Goal: Task Accomplishment & Management: Use online tool/utility

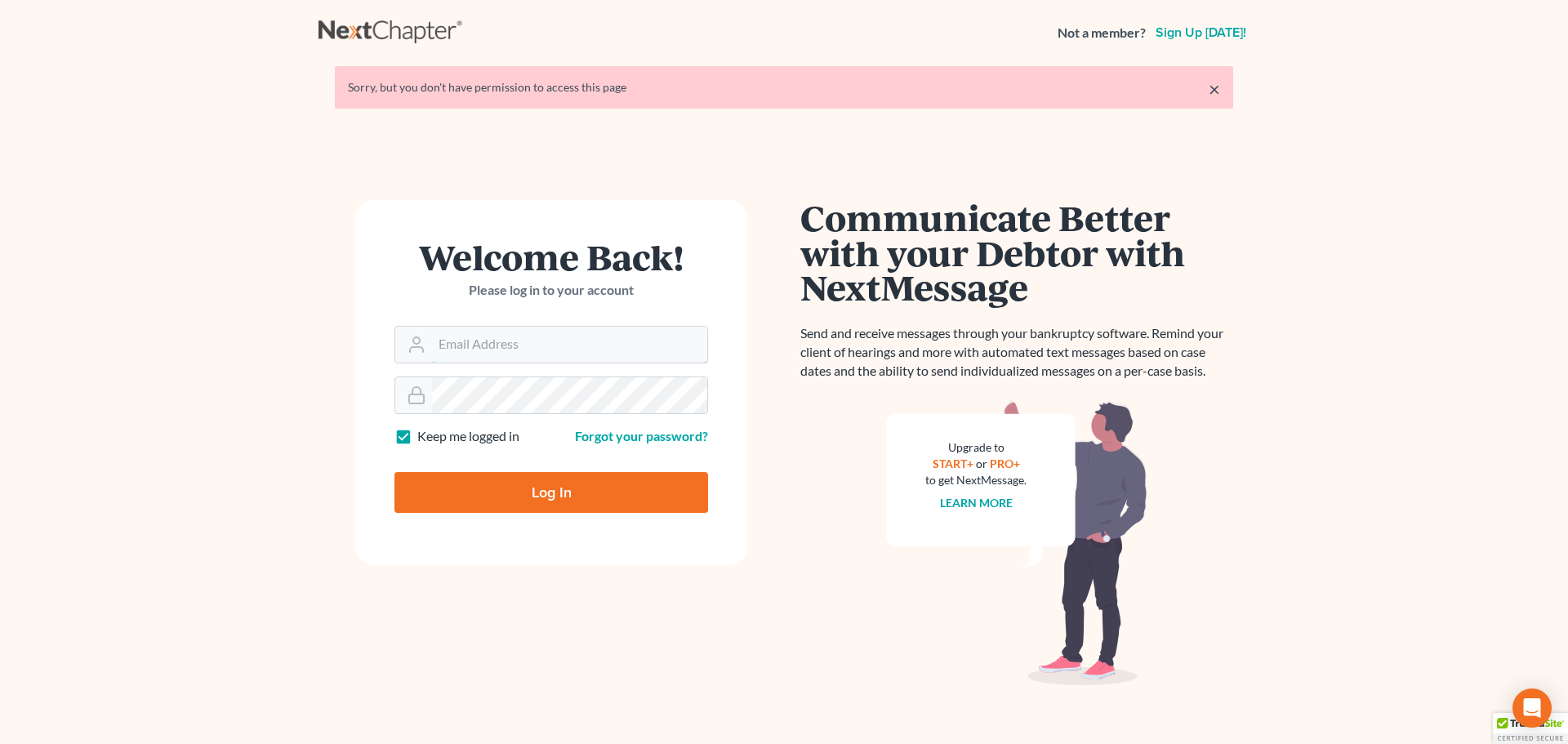
type input "[PERSON_NAME][EMAIL_ADDRESS][DOMAIN_NAME]"
click at [553, 495] on input "Log In" at bounding box center [551, 492] width 314 height 41
type input "Thinking..."
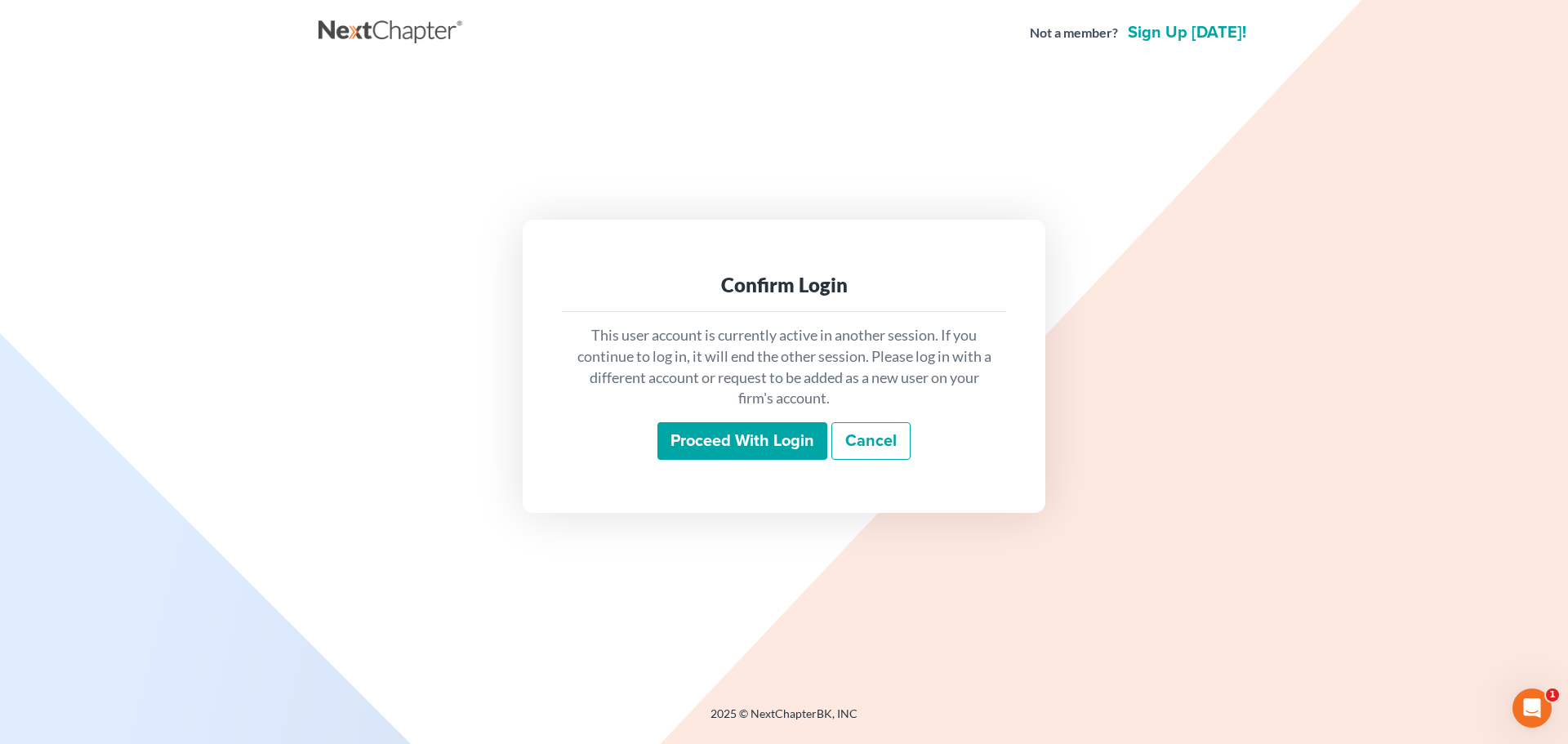
click at [766, 439] on input "Proceed with login" at bounding box center [742, 440] width 170 height 38
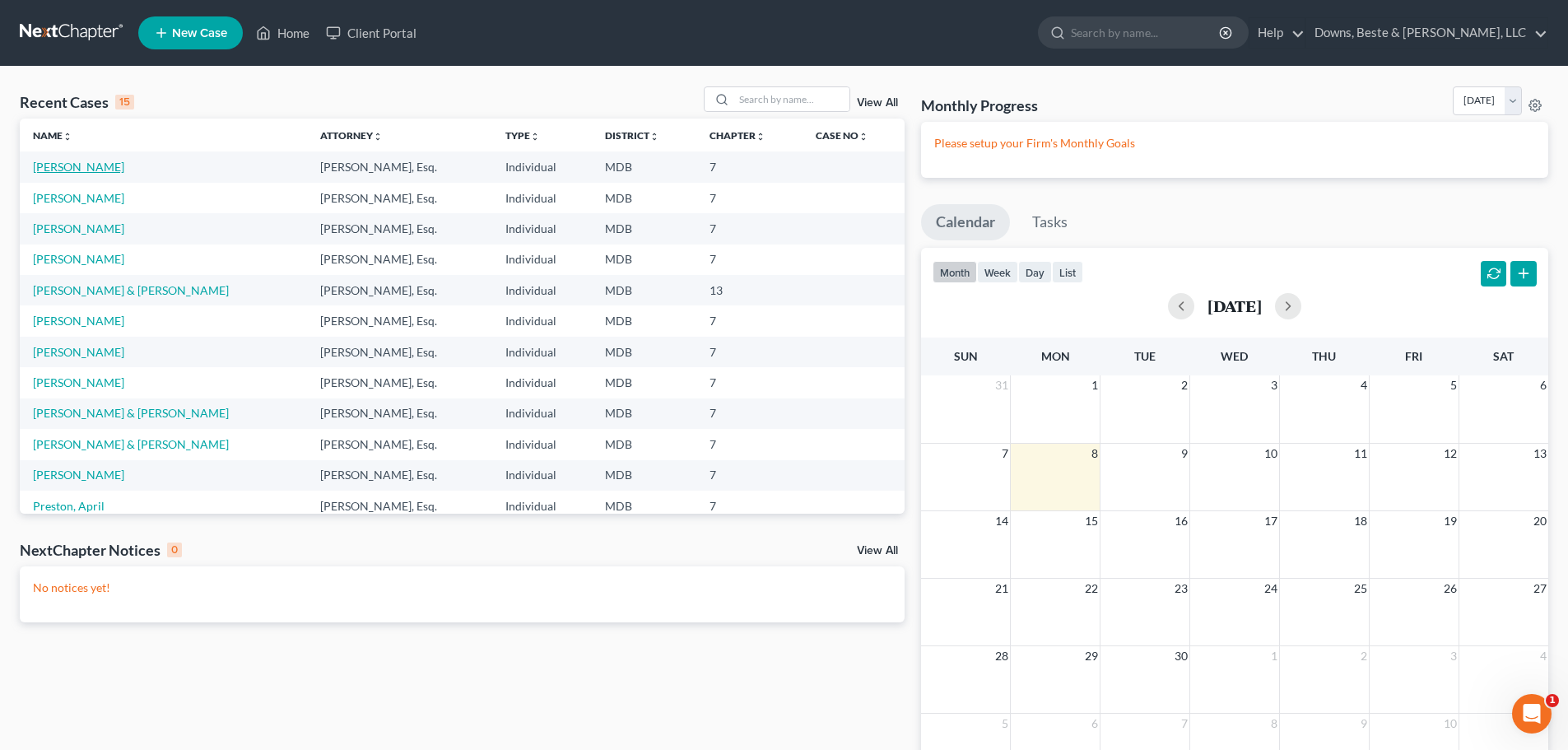
click at [111, 166] on link "Duckworth, Nichole" at bounding box center [78, 166] width 92 height 14
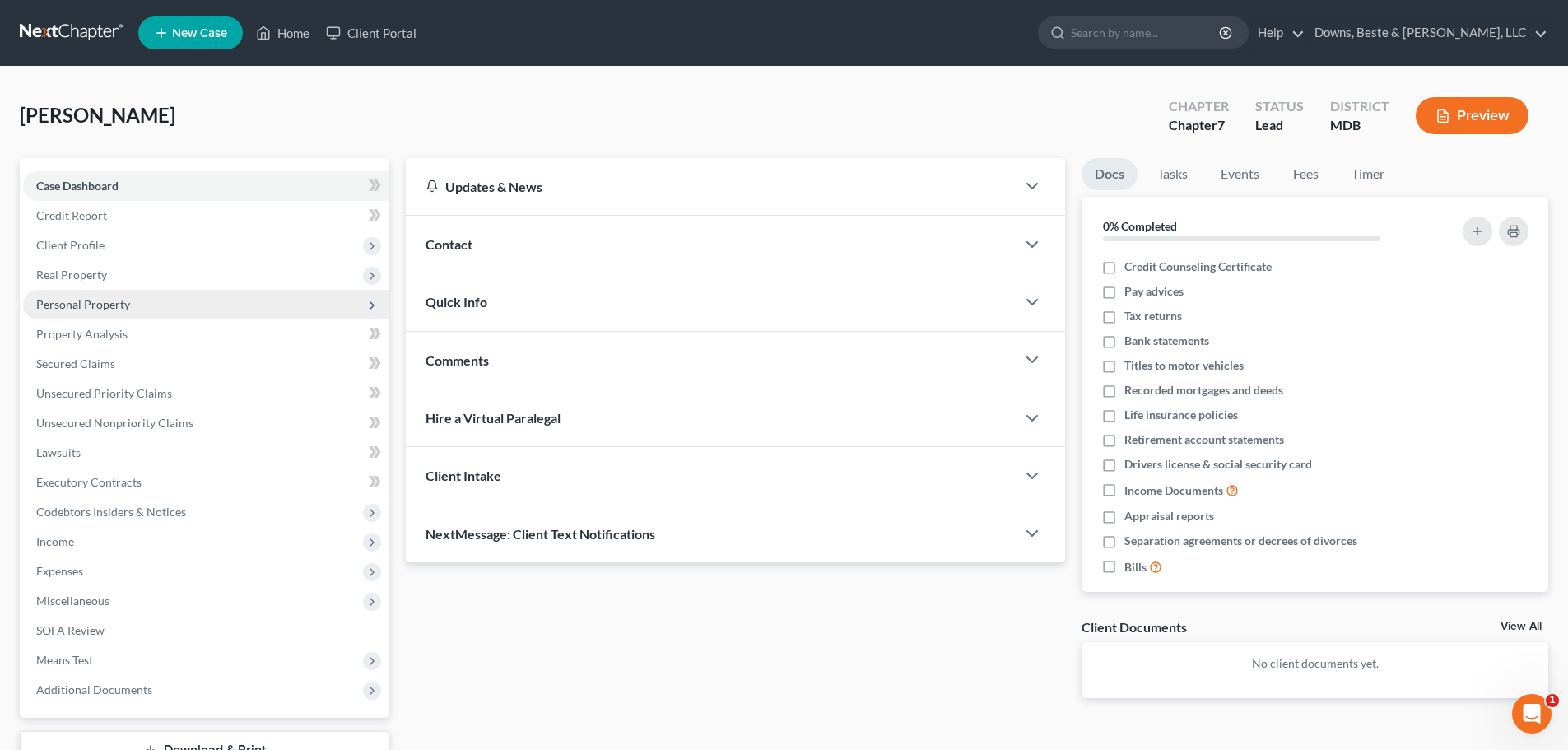
click at [71, 304] on span "Personal Property" at bounding box center [83, 304] width 94 height 14
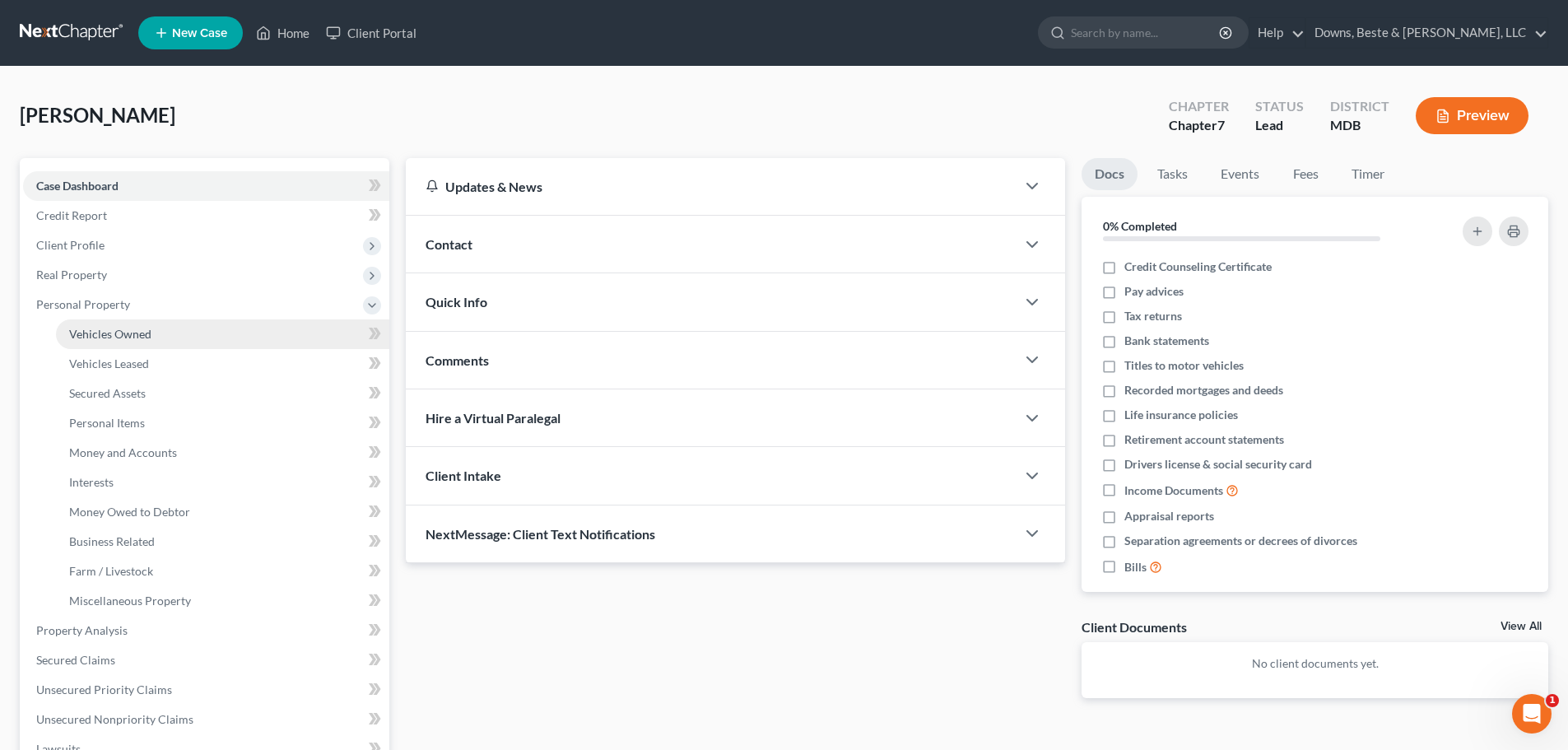
click at [97, 339] on span "Vehicles Owned" at bounding box center [110, 334] width 82 height 14
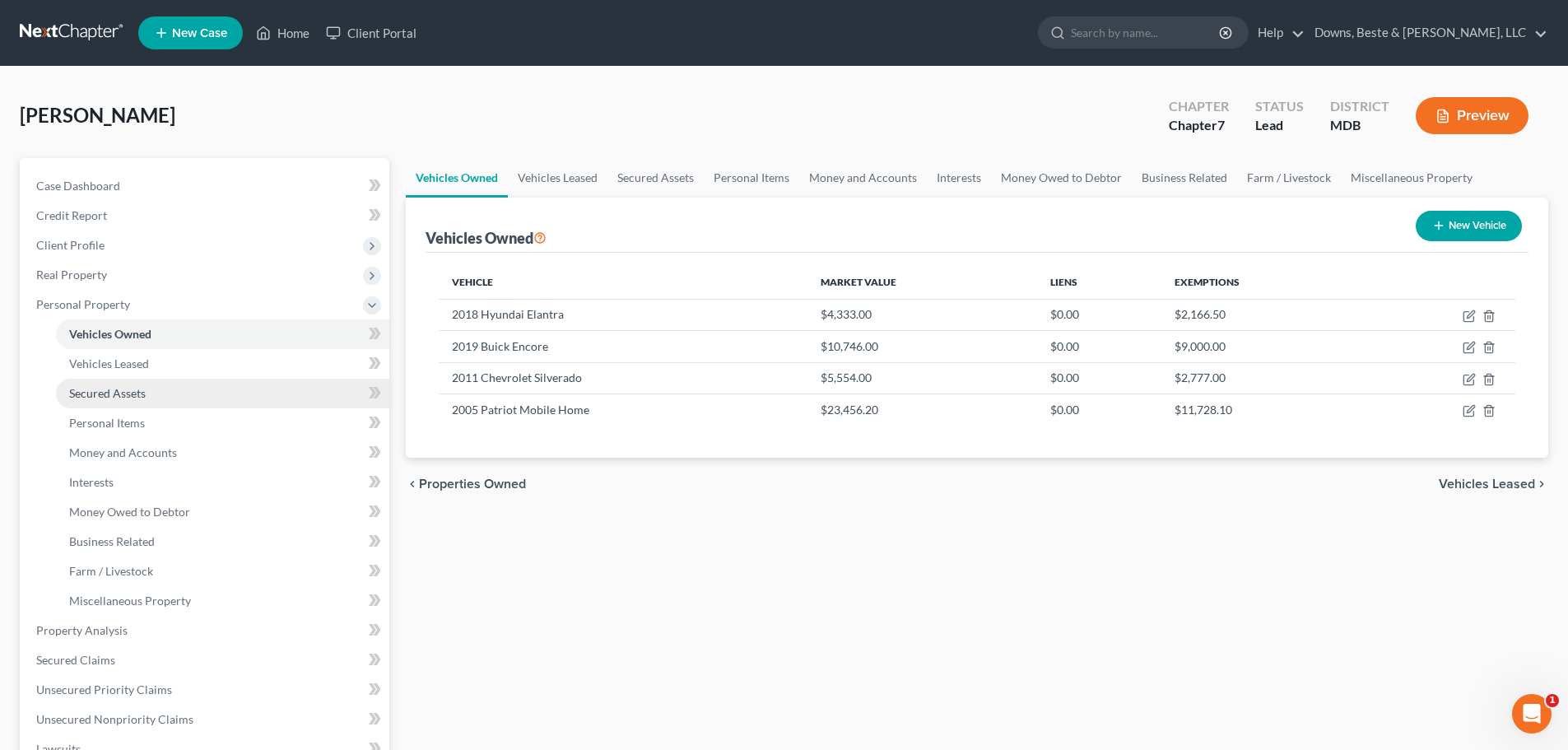
click at [151, 397] on link "Secured Assets" at bounding box center [223, 393] width 334 height 29
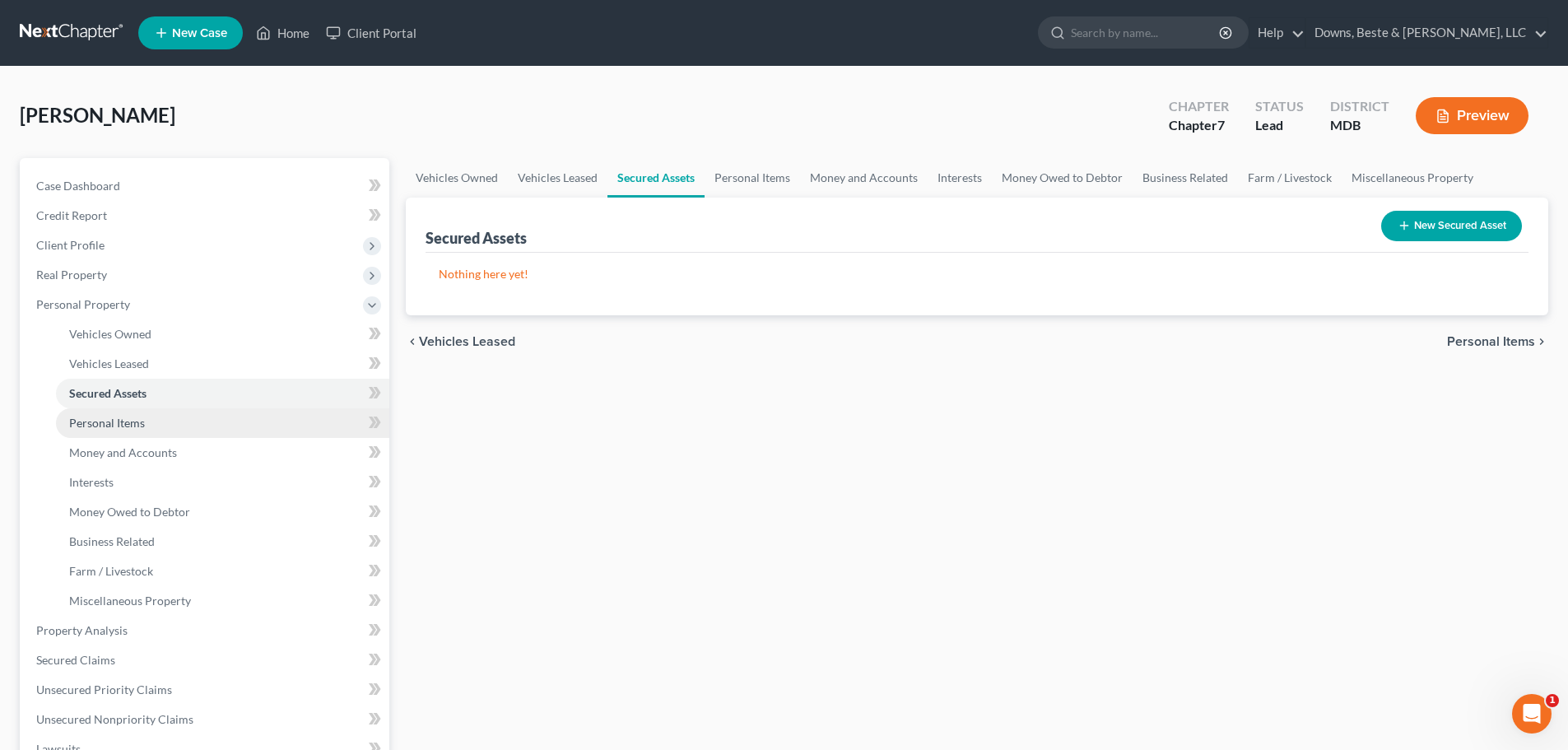
click at [121, 428] on span "Personal Items" at bounding box center [107, 422] width 76 height 14
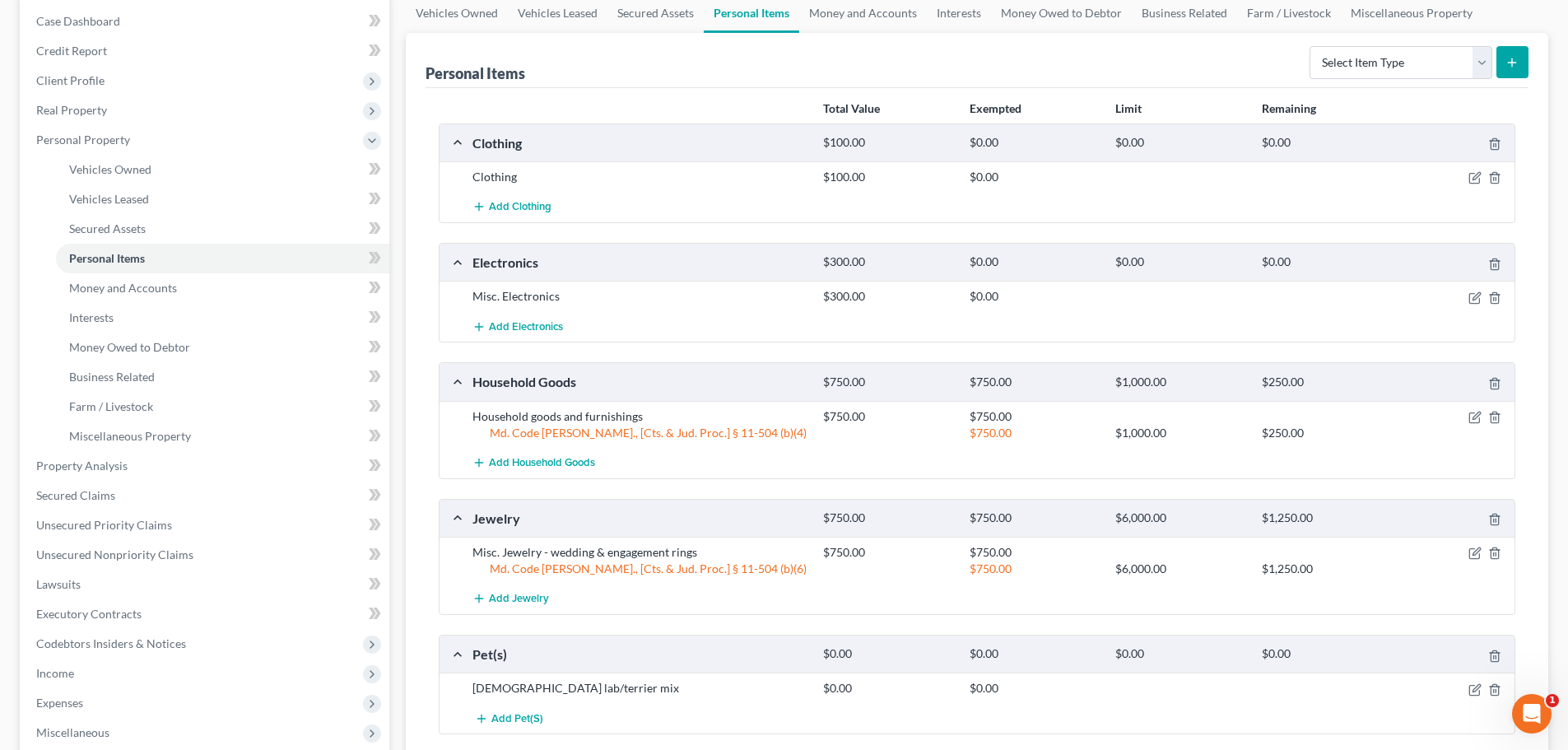
scroll to position [247, 0]
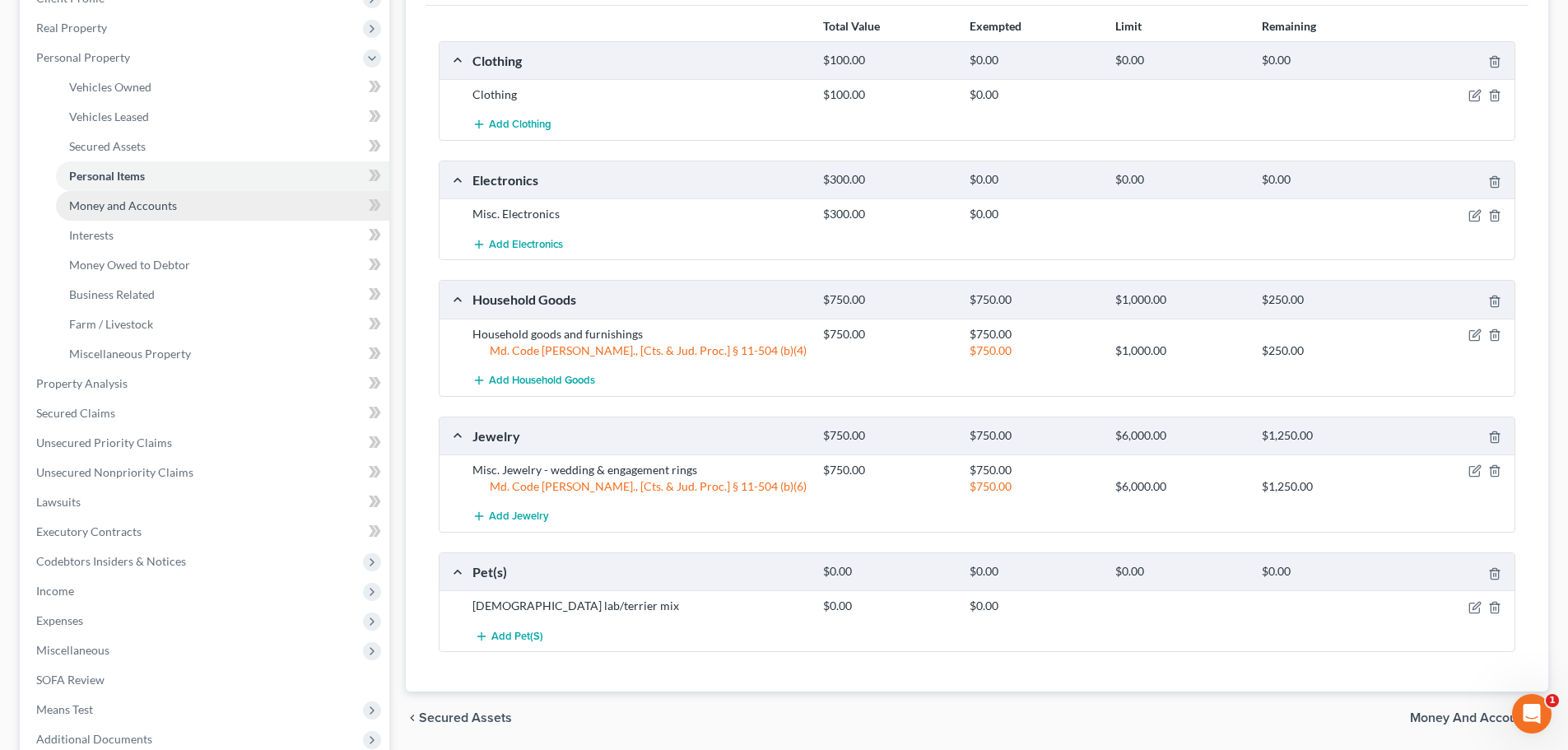
click at [97, 210] on span "Money and Accounts" at bounding box center [123, 205] width 108 height 14
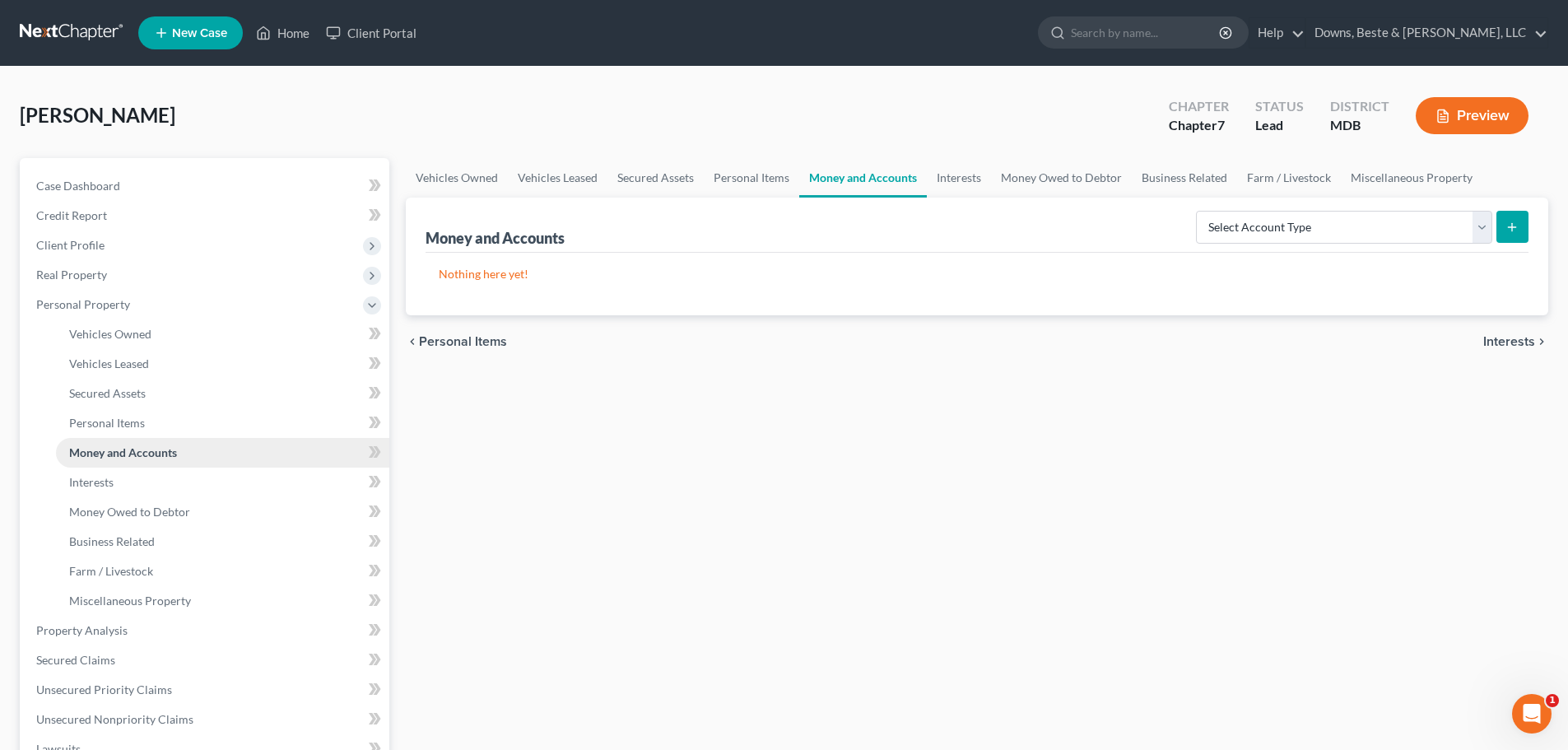
click at [135, 452] on span "Money and Accounts" at bounding box center [123, 452] width 108 height 14
